Goal: Transaction & Acquisition: Purchase product/service

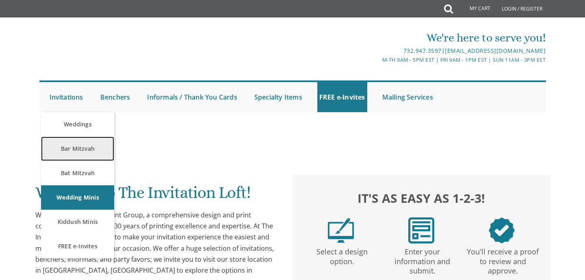
click at [73, 153] on link "Bar Mitzvah" at bounding box center [77, 148] width 73 height 24
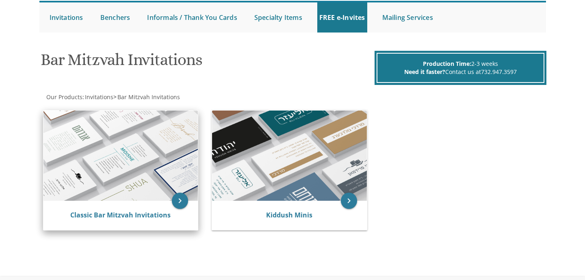
scroll to position [88, 0]
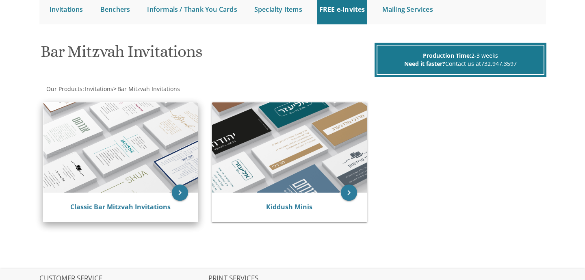
click at [155, 176] on img at bounding box center [120, 147] width 155 height 90
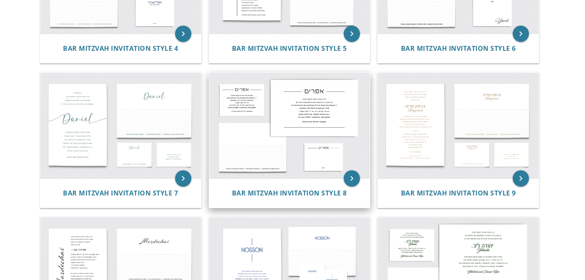
scroll to position [263, 0]
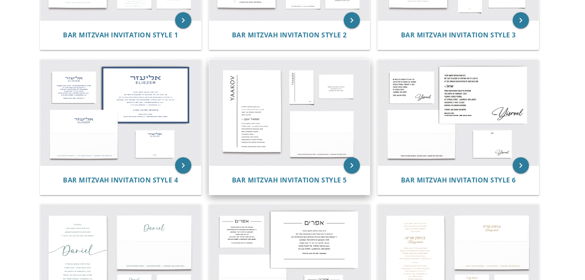
click at [276, 115] on img at bounding box center [289, 113] width 161 height 106
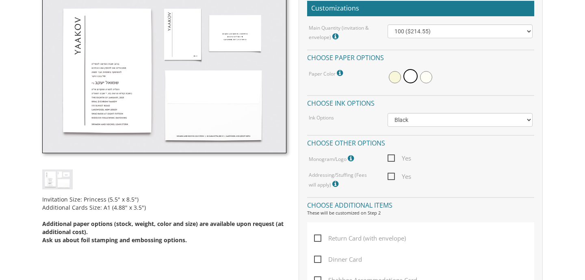
scroll to position [263, 0]
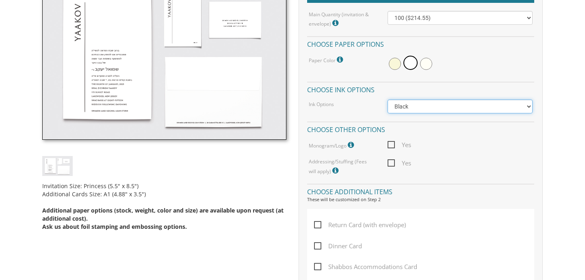
click at [387, 99] on select "Black Colored Ink ($65.00) Black + One Color ($100.00) Two Colors ($137.95)" at bounding box center [459, 106] width 145 height 14
select select "Black + One Color"
click option "Black + One Color ($100.00)" at bounding box center [0, 0] width 0 height 0
